Goal: Task Accomplishment & Management: Complete application form

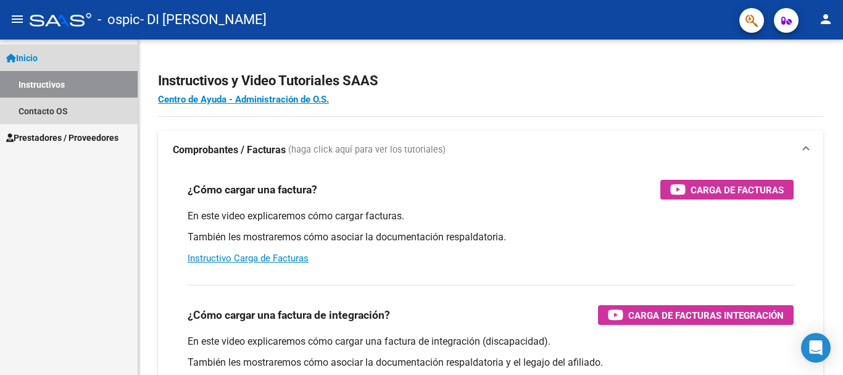
click at [60, 88] on link "Instructivos" at bounding box center [69, 84] width 138 height 27
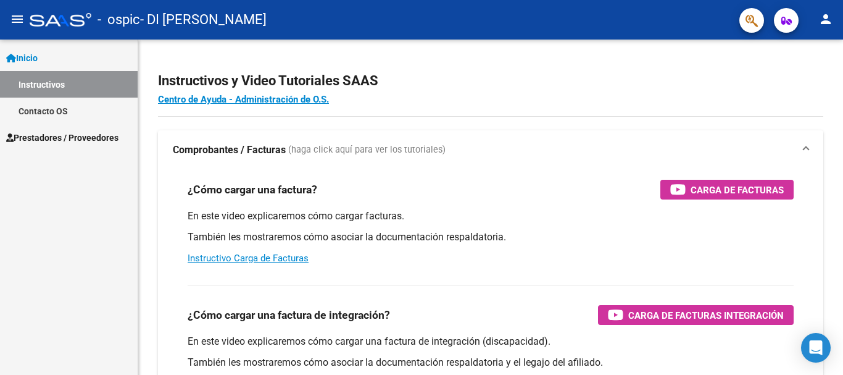
click at [43, 132] on span "Prestadores / Proveedores" at bounding box center [62, 138] width 112 height 14
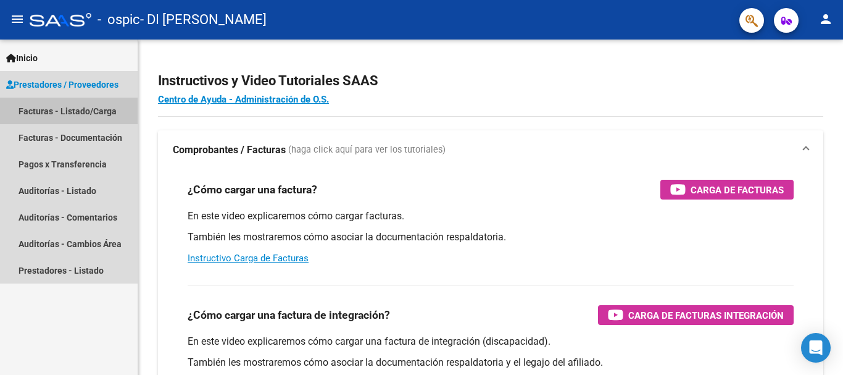
click at [100, 106] on link "Facturas - Listado/Carga" at bounding box center [69, 111] width 138 height 27
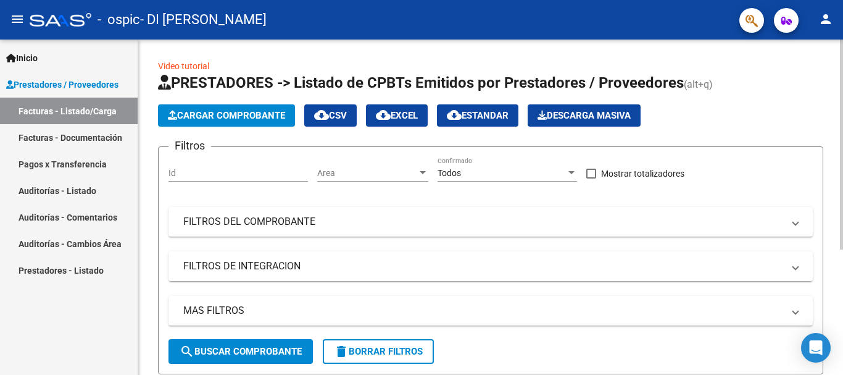
click at [244, 113] on span "Cargar Comprobante" at bounding box center [226, 115] width 117 height 11
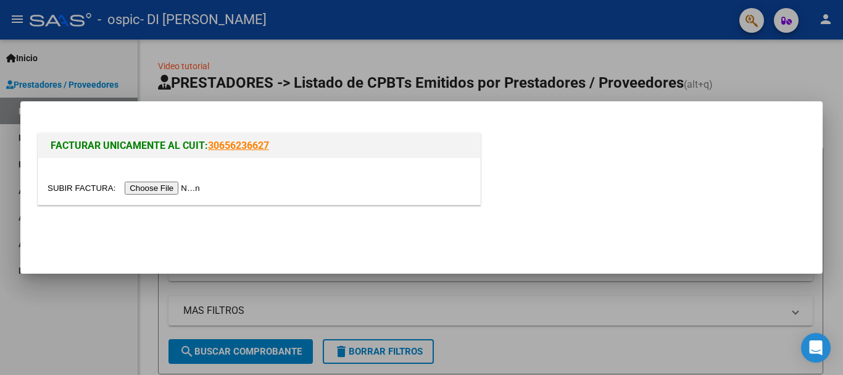
click at [186, 189] on input "file" at bounding box center [126, 187] width 156 height 13
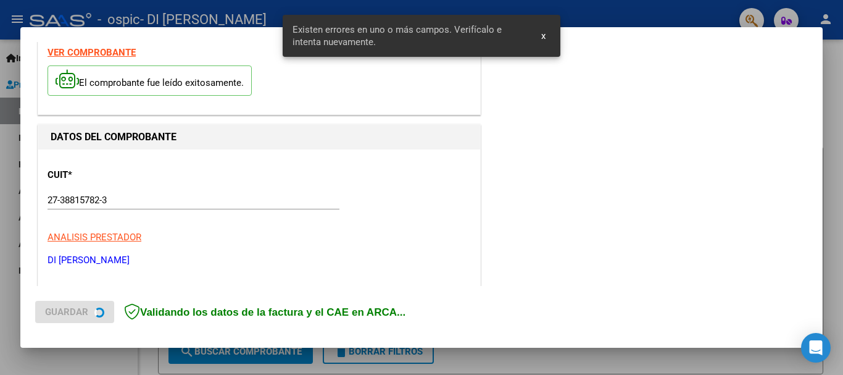
scroll to position [285, 0]
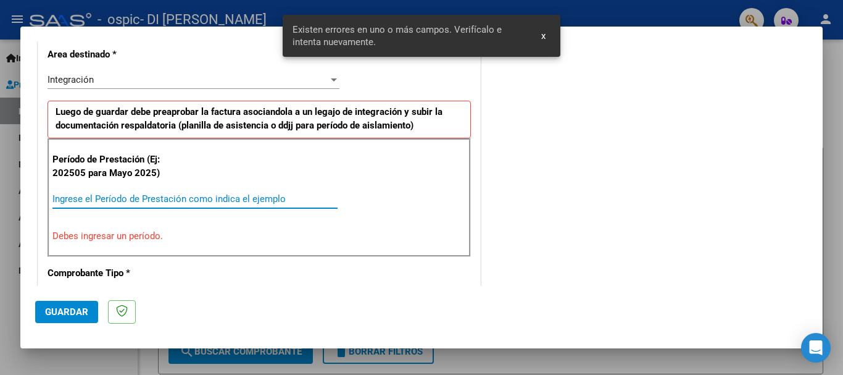
click at [136, 198] on input "Ingrese el Período de Prestación como indica el ejemplo" at bounding box center [194, 198] width 285 height 11
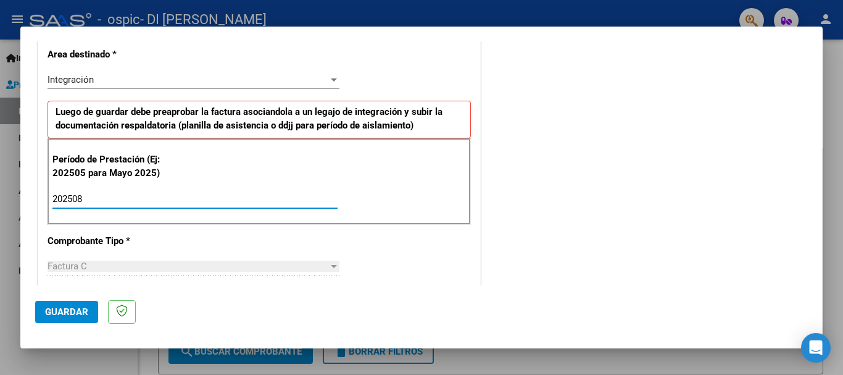
type input "202508"
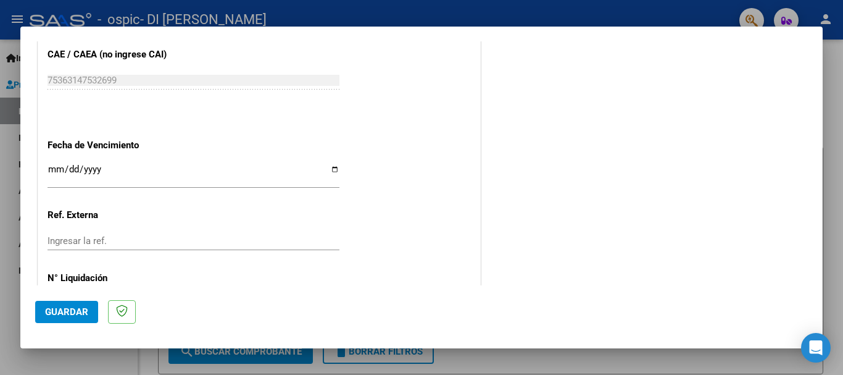
scroll to position [797, 0]
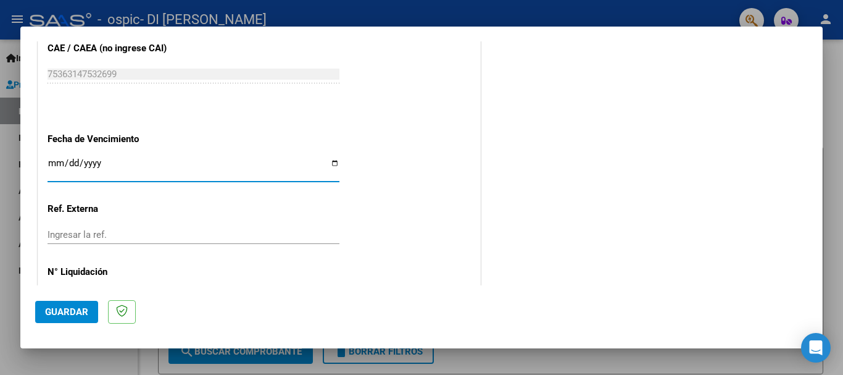
click at [329, 164] on input "Ingresar la fecha" at bounding box center [194, 168] width 292 height 20
click at [335, 159] on input "2025-09-06" at bounding box center [194, 168] width 292 height 20
type input "2025-09-16"
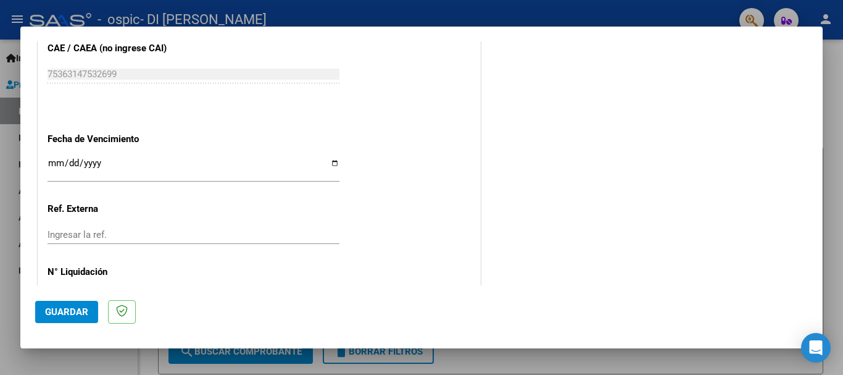
scroll to position [842, 0]
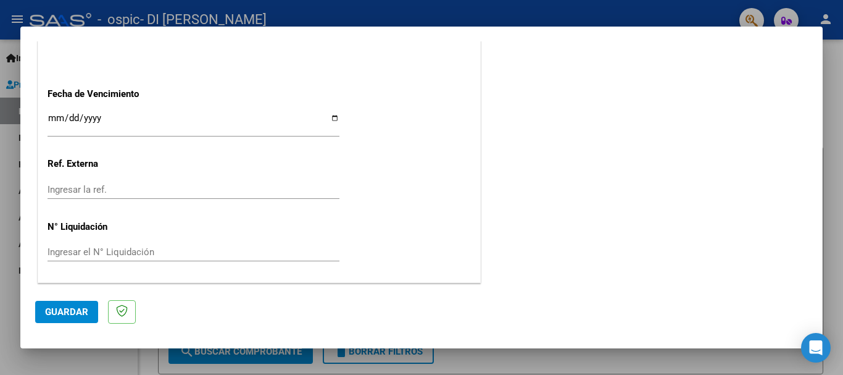
click at [65, 312] on span "Guardar" at bounding box center [66, 311] width 43 height 11
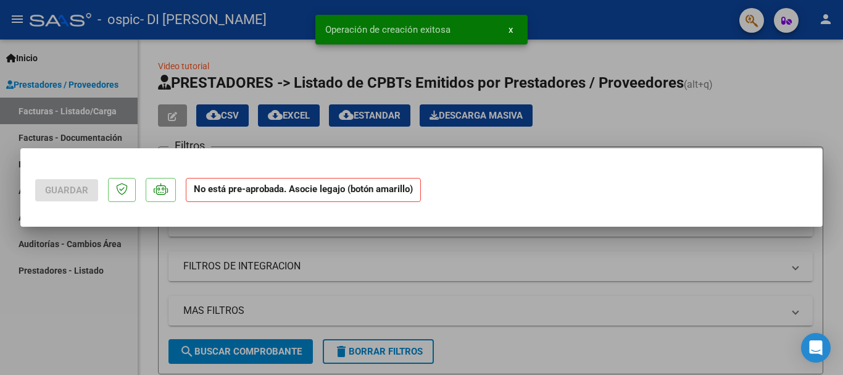
scroll to position [0, 0]
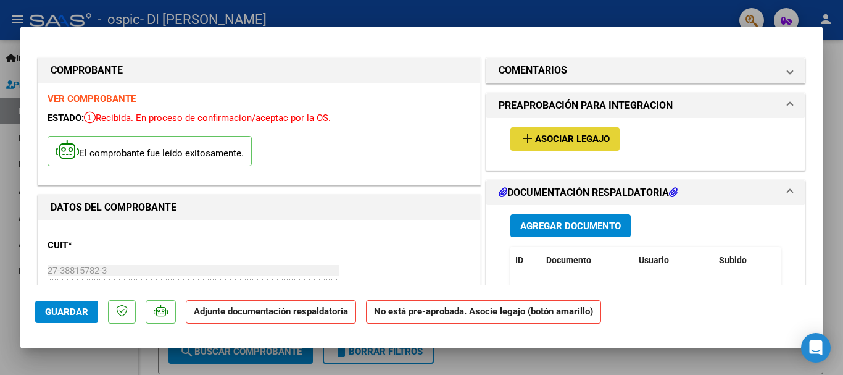
click at [557, 135] on span "Asociar Legajo" at bounding box center [572, 139] width 75 height 11
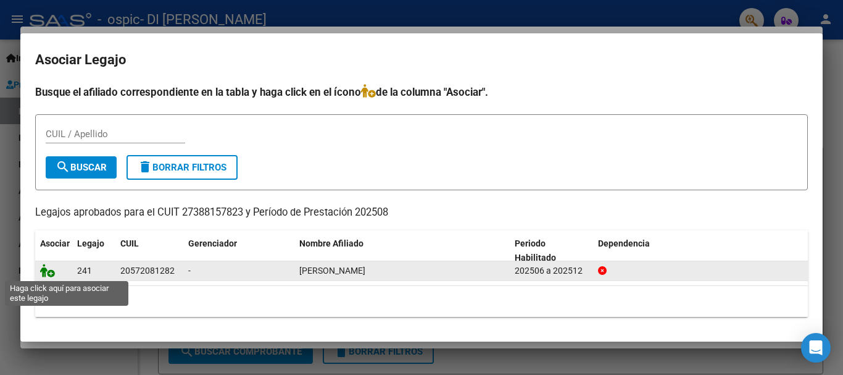
click at [49, 276] on icon at bounding box center [47, 271] width 15 height 14
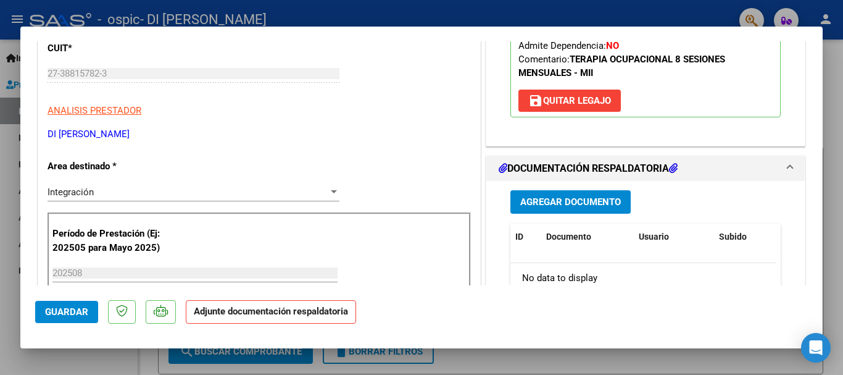
scroll to position [249, 0]
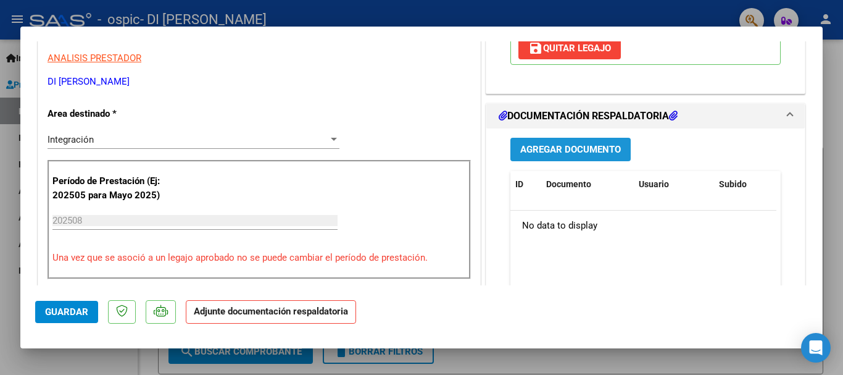
click at [584, 145] on span "Agregar Documento" at bounding box center [570, 149] width 101 height 11
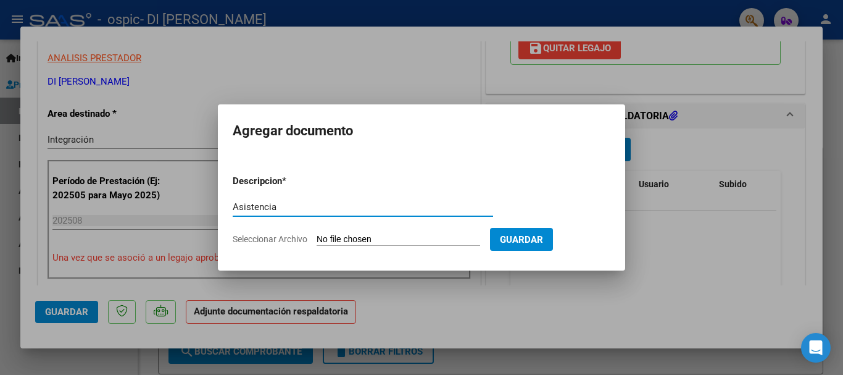
type input "Asistencia"
click at [418, 238] on input "Seleccionar Archivo" at bounding box center [399, 240] width 164 height 12
type input "C:\fakepath\asistencia agosto 25 TO - Torti.pdf"
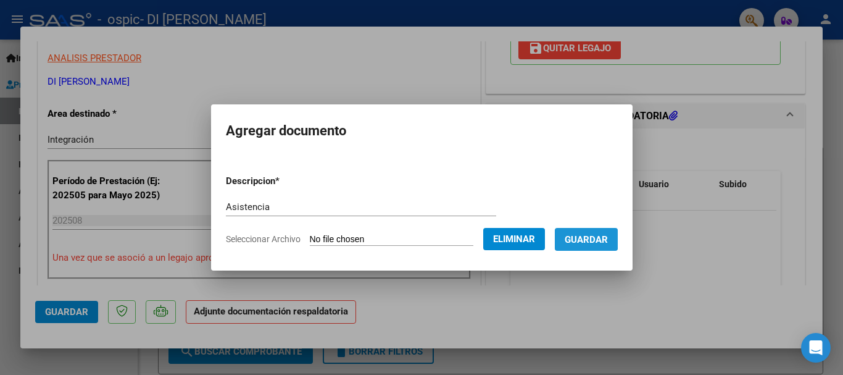
click at [583, 234] on span "Guardar" at bounding box center [586, 239] width 43 height 11
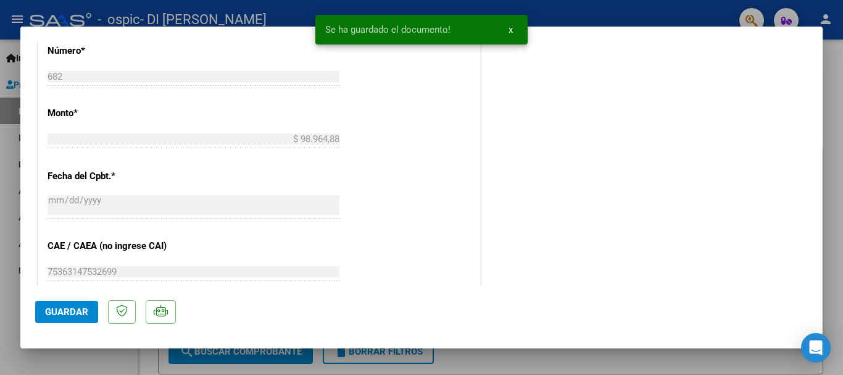
scroll to position [659, 0]
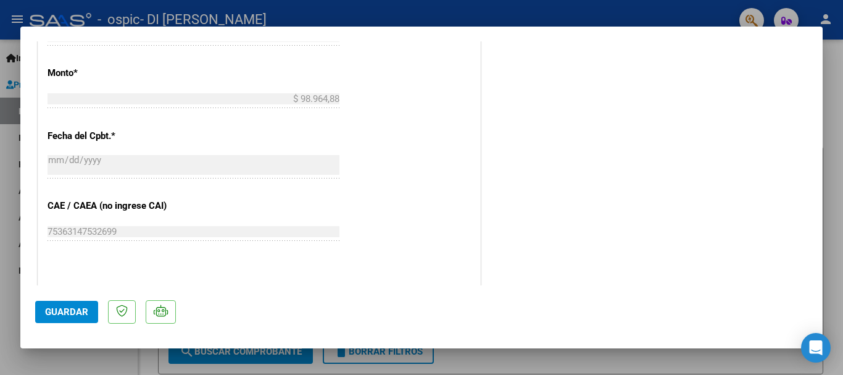
click at [85, 314] on span "Guardar" at bounding box center [66, 311] width 43 height 11
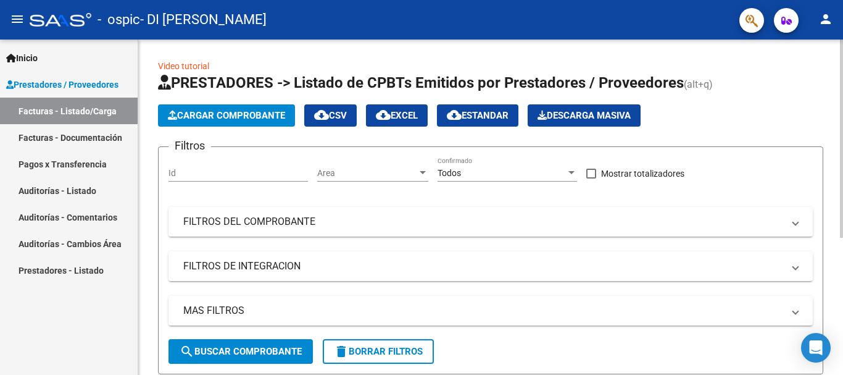
click at [758, 73] on h1 "PRESTADORES -> Listado de CPBTs Emitidos por Prestadores / Proveedores (alt+q)" at bounding box center [490, 84] width 665 height 22
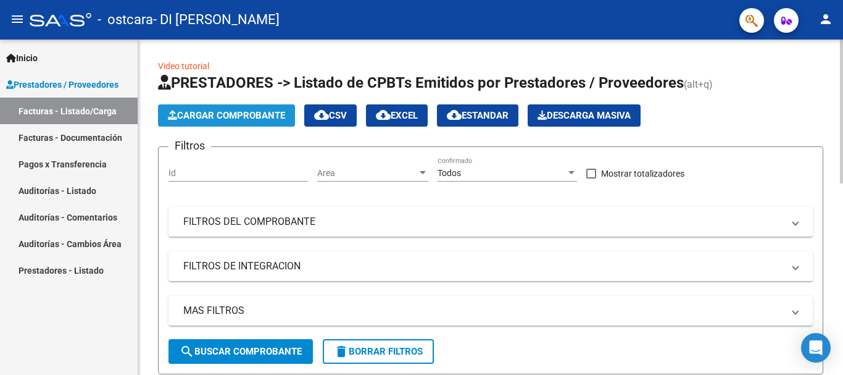
click at [238, 114] on span "Cargar Comprobante" at bounding box center [226, 115] width 117 height 11
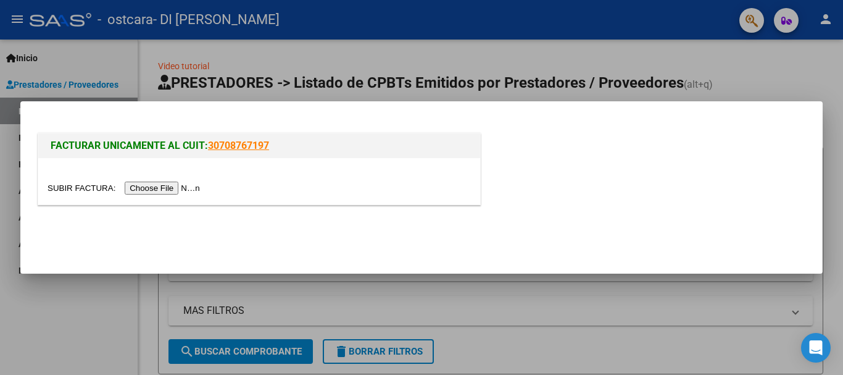
click at [189, 187] on input "file" at bounding box center [126, 187] width 156 height 13
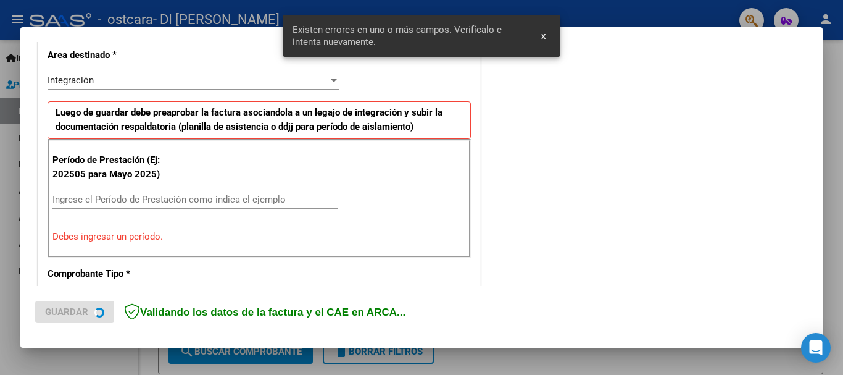
scroll to position [308, 0]
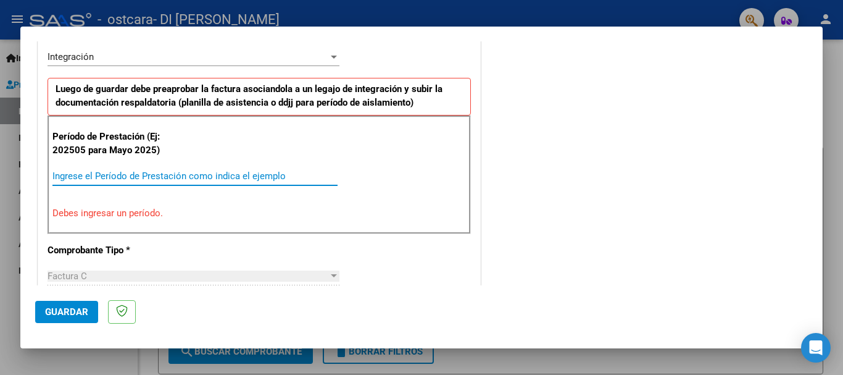
click at [135, 172] on input "Ingrese el Período de Prestación como indica el ejemplo" at bounding box center [194, 175] width 285 height 11
